Goal: Task Accomplishment & Management: Use online tool/utility

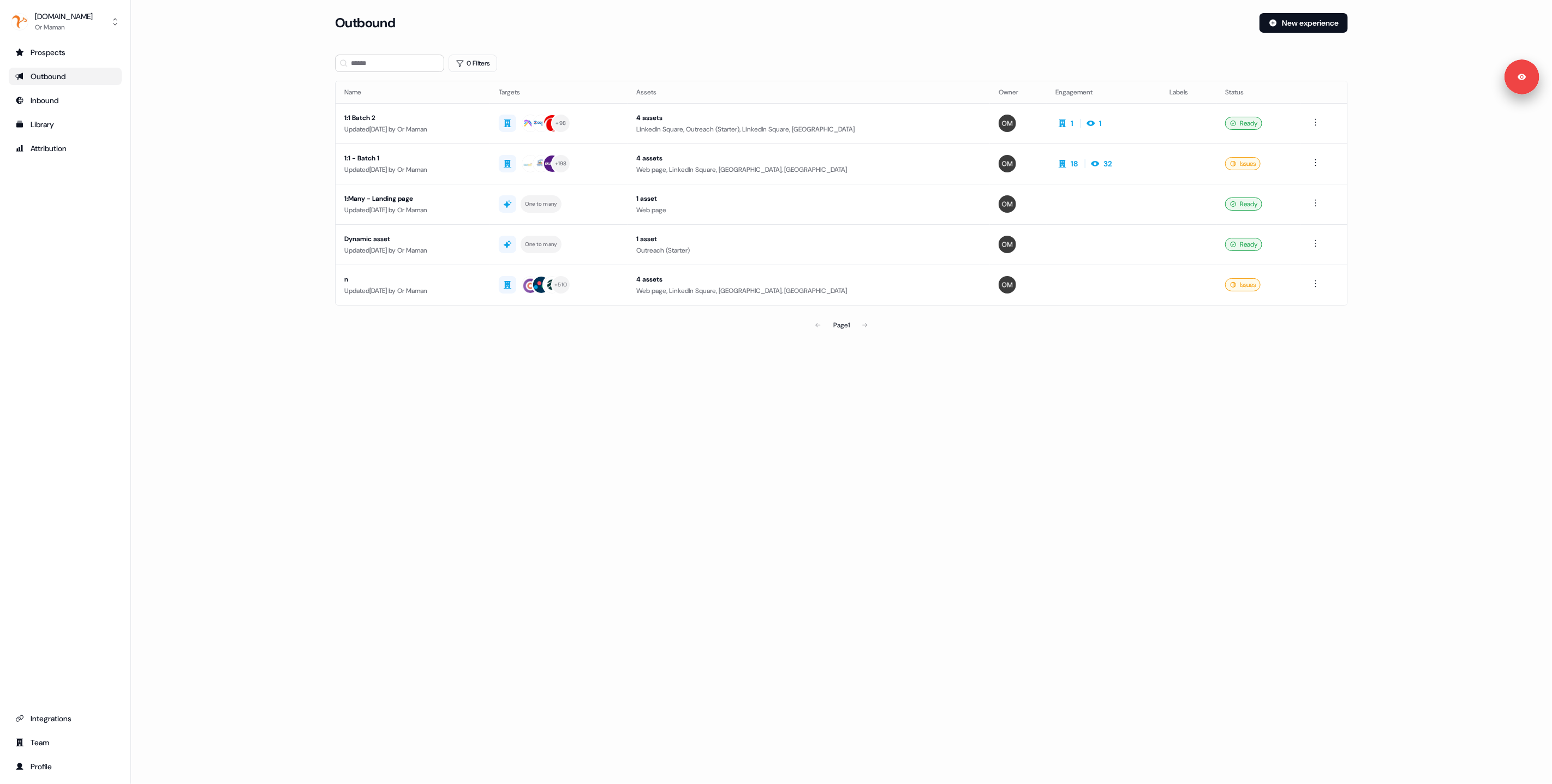
click at [525, 367] on div "Loading... Outbound New experience 0 Filters Name Targets Assets Owner Engageme…" at bounding box center [842, 392] width 1421 height 784
click at [481, 132] on div "Updated [DATE] by Or Maman" at bounding box center [413, 129] width 137 height 11
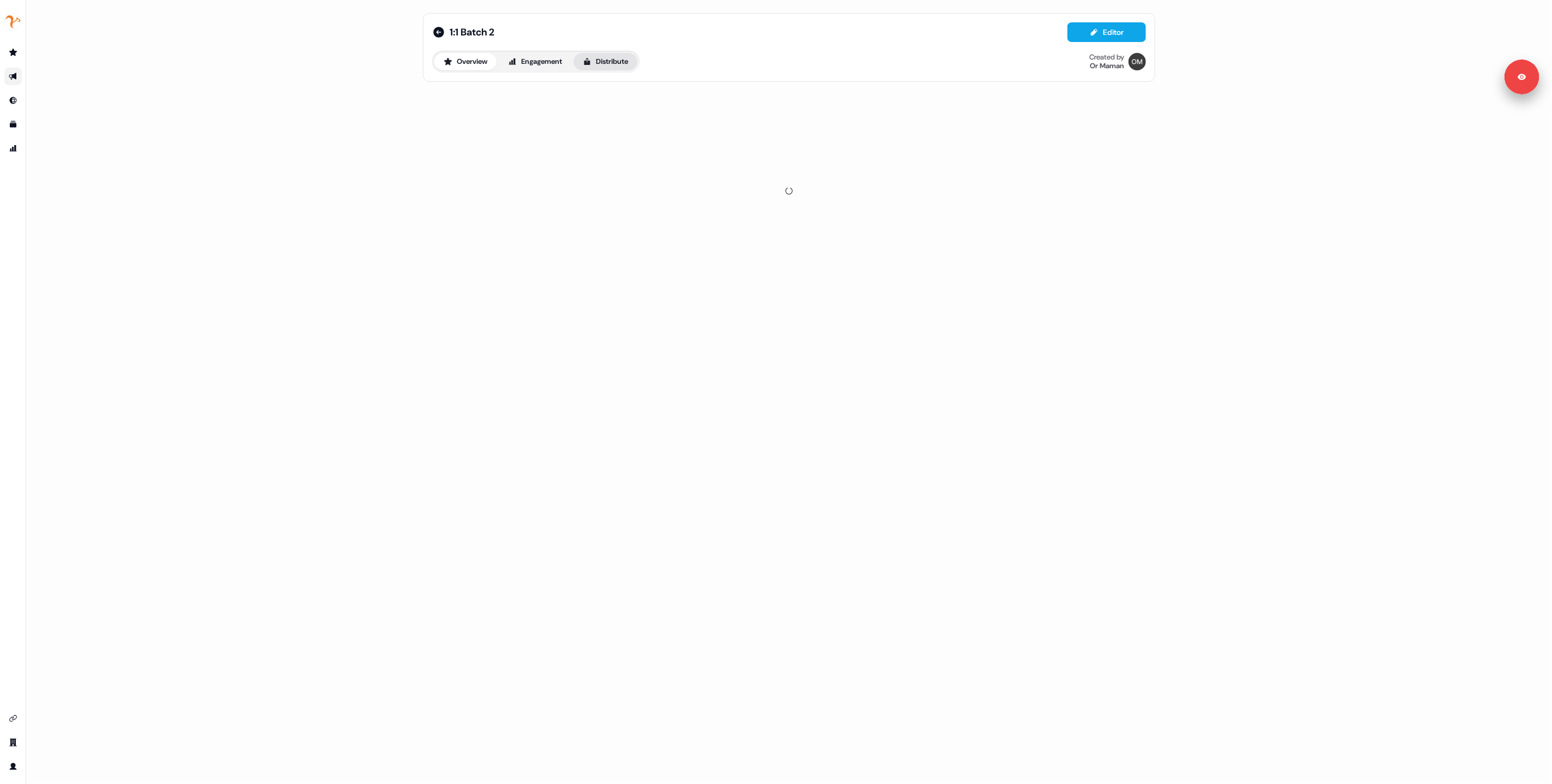
click at [620, 58] on button "Distribute" at bounding box center [605, 61] width 64 height 17
drag, startPoint x: 556, startPoint y: 107, endPoint x: 497, endPoint y: 125, distance: 61.7
click at [556, 107] on link "LinkedIn Ads beta" at bounding box center [541, 99] width 83 height 20
click at [341, 182] on div "1:1 Batch 2 Editor Overview Engagement Distribute Created by Or Maman Sync to C…" at bounding box center [789, 392] width 1526 height 784
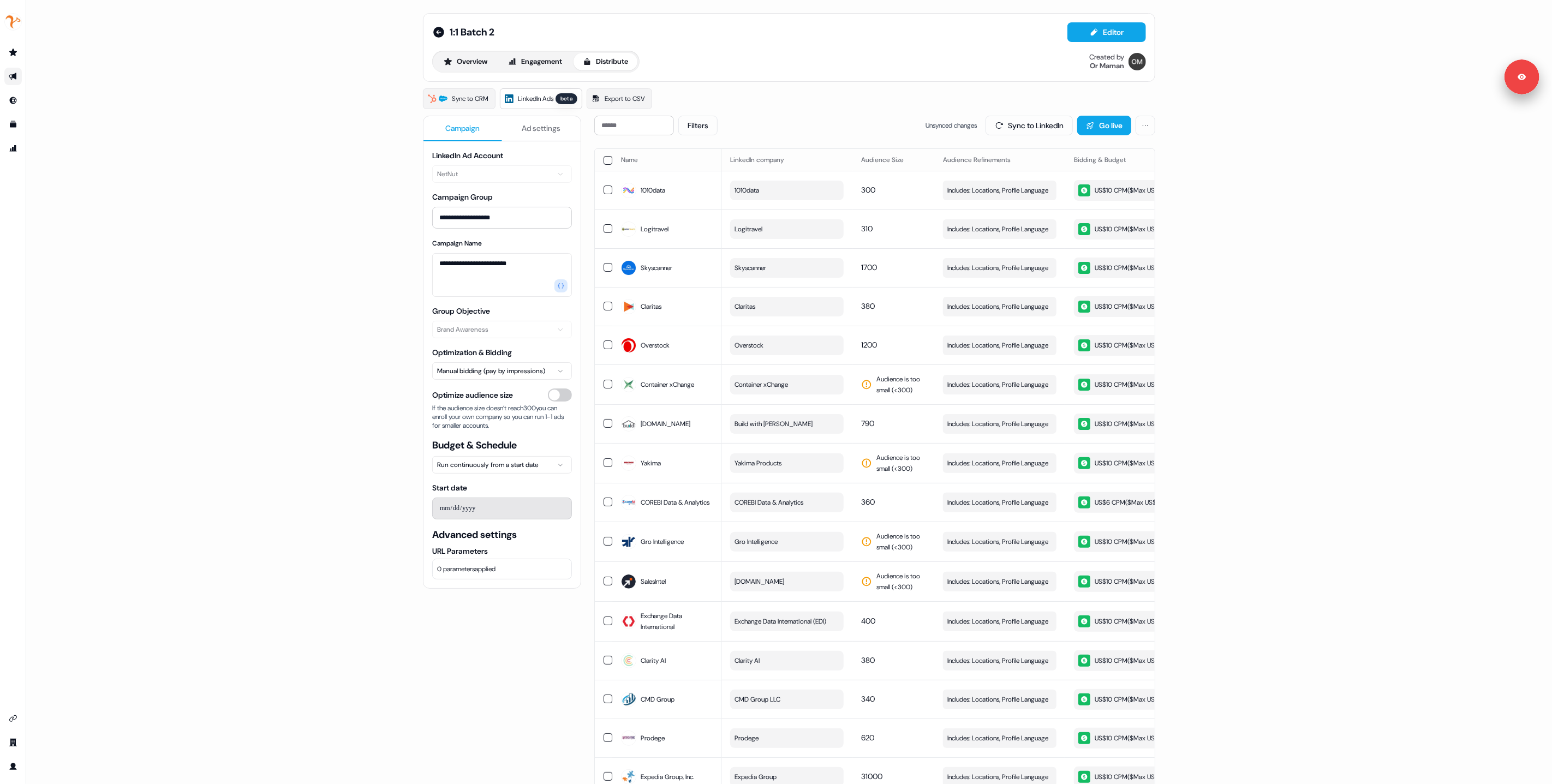
click at [327, 235] on div "**********" at bounding box center [789, 392] width 1526 height 784
click at [1120, 313] on div "US$10 CPM ($ Max US$10/day )" at bounding box center [1129, 306] width 101 height 12
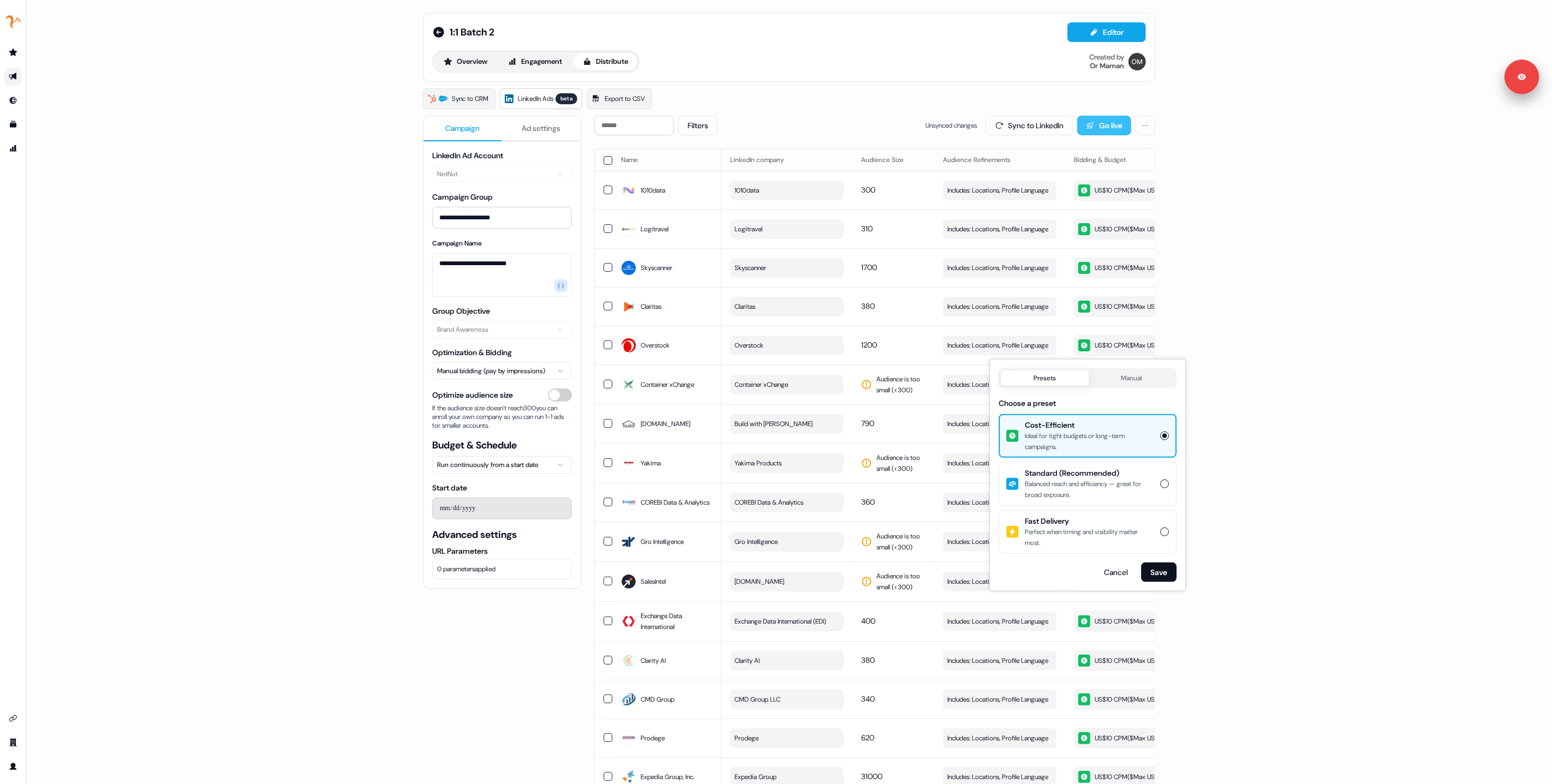
click at [1102, 123] on button "Go live" at bounding box center [1104, 125] width 54 height 20
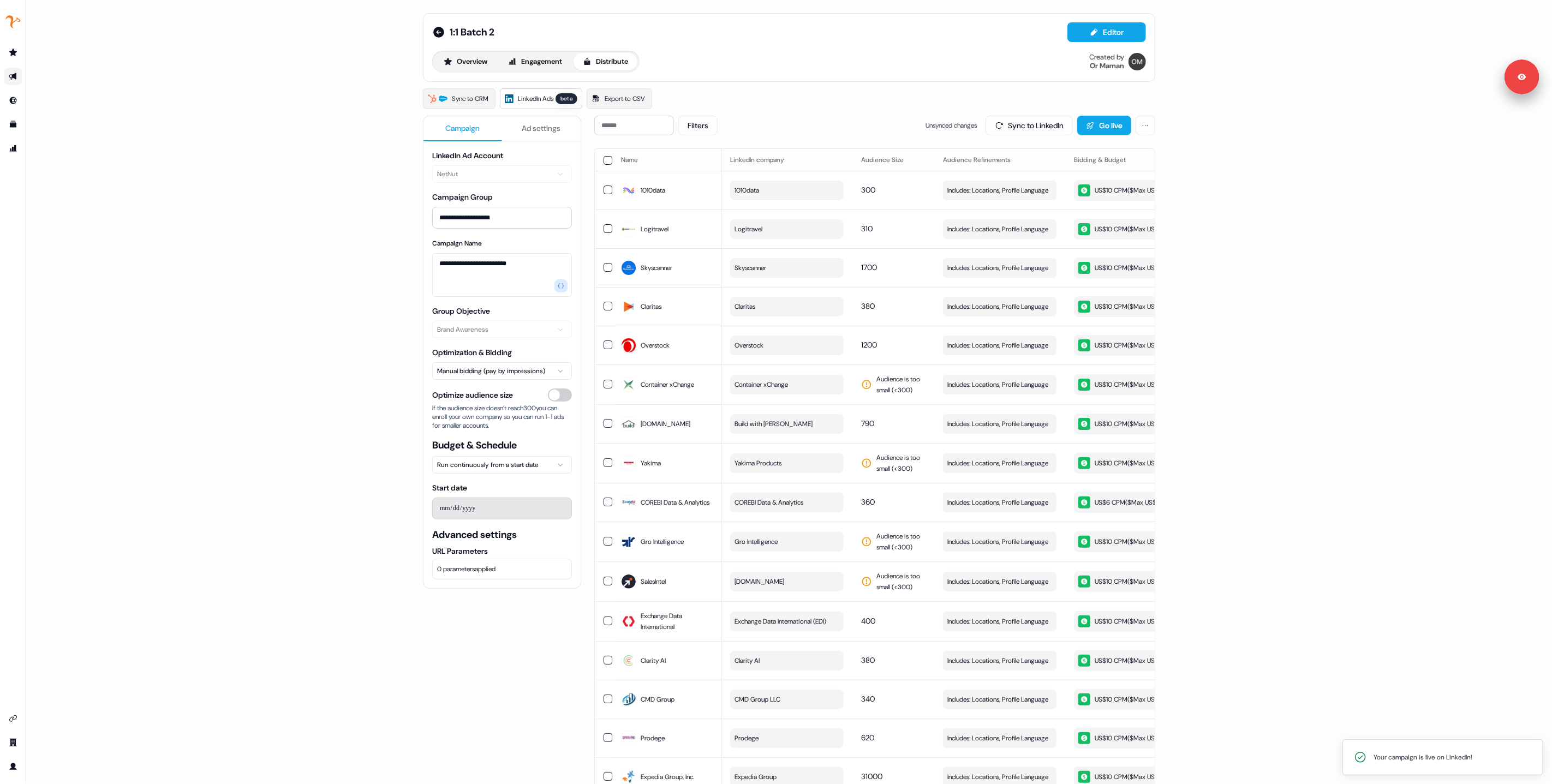
click at [437, 29] on icon at bounding box center [439, 32] width 11 height 11
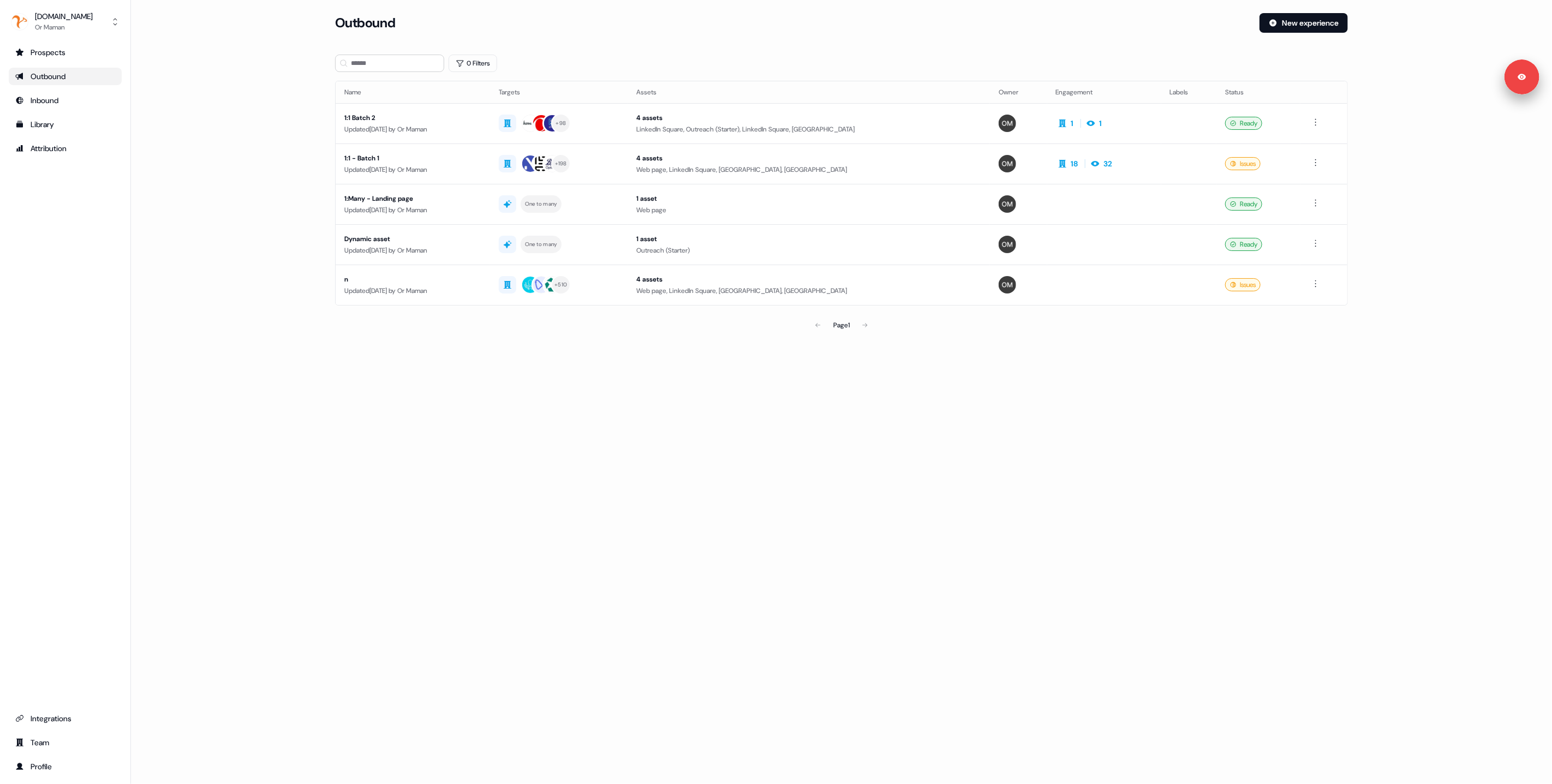
drag, startPoint x: 716, startPoint y: 409, endPoint x: 766, endPoint y: 415, distance: 50.4
click at [716, 409] on div "Loading... Outbound New experience 0 Filters Name Targets Assets Owner Engageme…" at bounding box center [842, 392] width 1421 height 784
click at [28, 17] on div "side nav menu" at bounding box center [20, 21] width 17 height 17
drag, startPoint x: 42, startPoint y: 84, endPoint x: 108, endPoint y: 100, distance: 67.9
click at [42, 84] on div "Logout" at bounding box center [65, 90] width 104 height 20
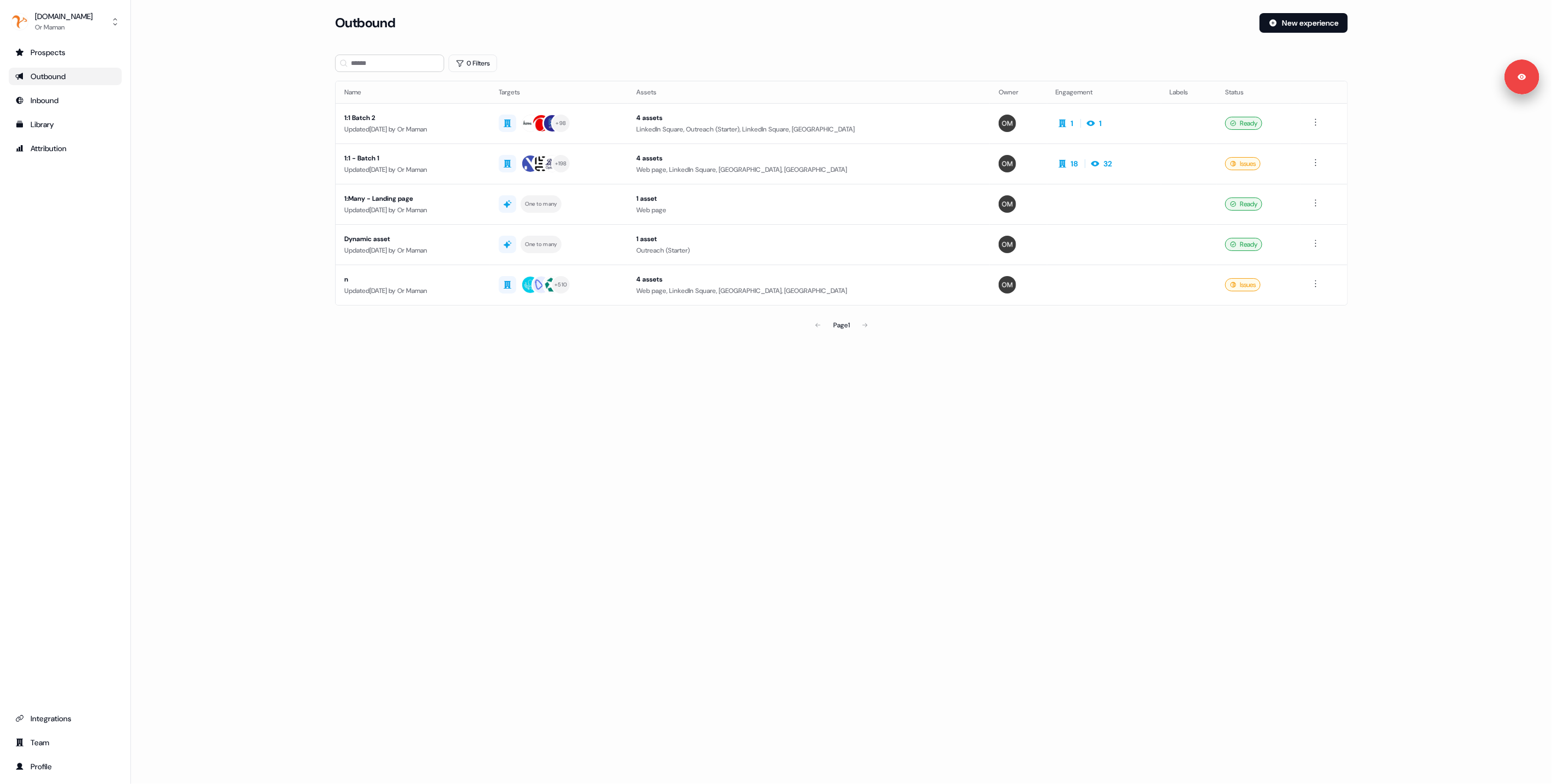
click at [140, 99] on main "Loading... Outbound New experience 0 Filters Name Targets Assets Owner Engageme…" at bounding box center [842, 189] width 1421 height 353
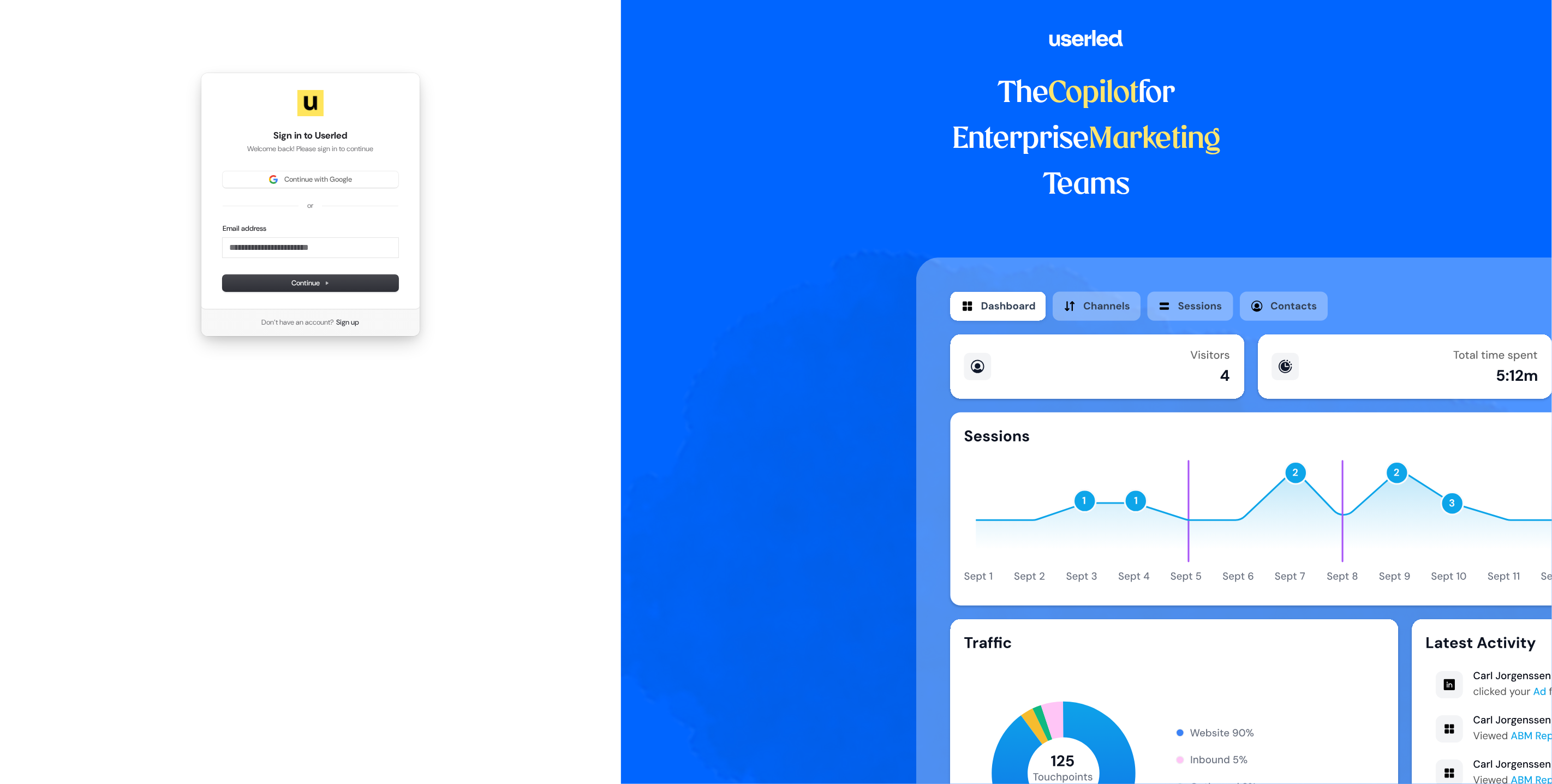
drag, startPoint x: 175, startPoint y: 202, endPoint x: 726, endPoint y: 22, distance: 579.7
click at [177, 201] on div "Sign in to Userled Welcome back! Please sign in to continue Continue with Googl…" at bounding box center [311, 205] width 621 height 409
drag, startPoint x: 289, startPoint y: 166, endPoint x: 324, endPoint y: 80, distance: 92.8
click at [290, 165] on div "Sign in to Userled Welcome back! Please sign in to continue Continue with Googl…" at bounding box center [310, 191] width 219 height 237
